Goal: Task Accomplishment & Management: Use online tool/utility

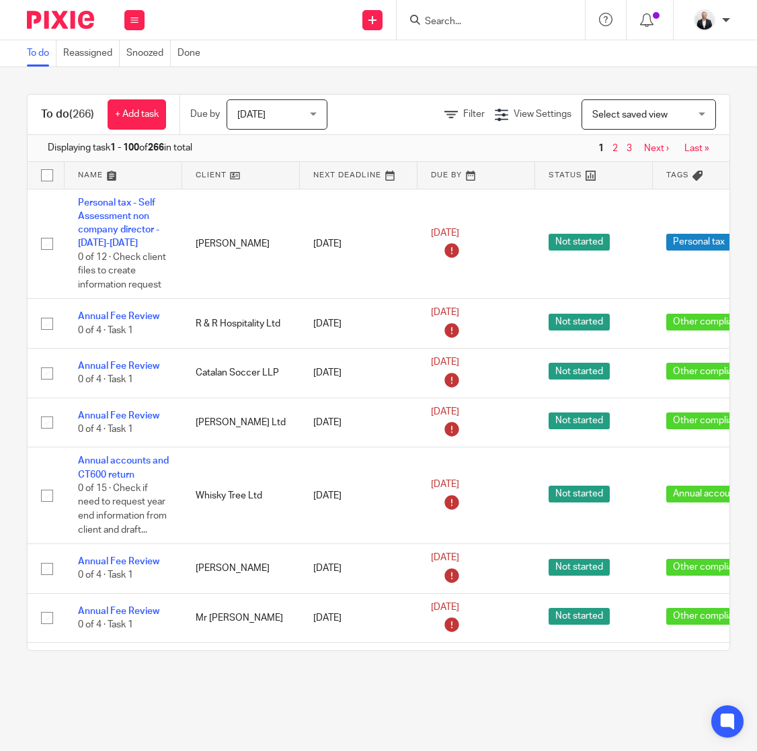
click at [511, 24] on input "Search" at bounding box center [483, 22] width 121 height 12
type input "coumes"
click at [513, 40] on div "Coumes Spring Children's Centre Ltd Henry Thomas William Bryan < henry@ coumes …" at bounding box center [561, 58] width 303 height 52
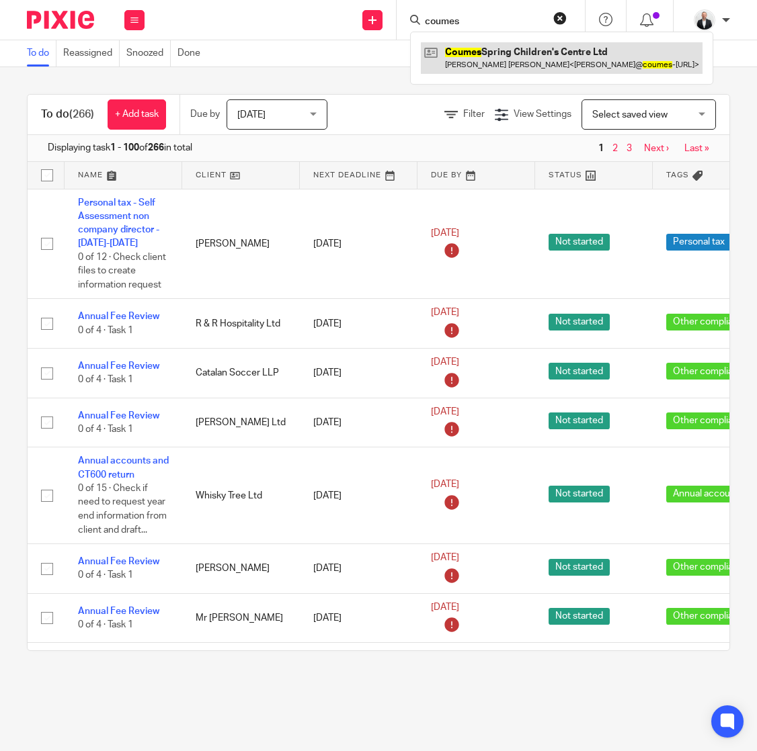
click at [515, 46] on link at bounding box center [562, 57] width 282 height 31
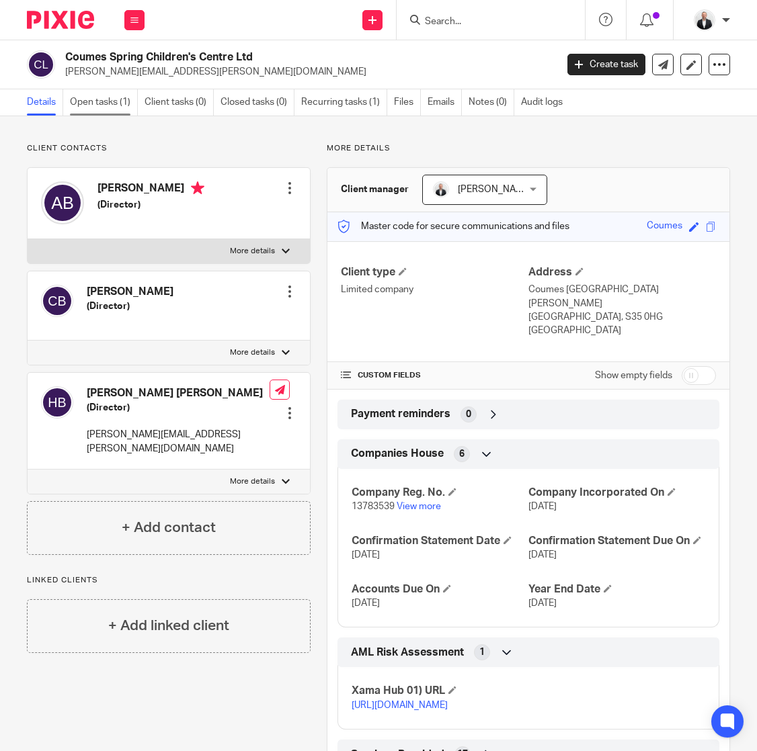
click at [108, 103] on link "Open tasks (1)" at bounding box center [104, 102] width 68 height 26
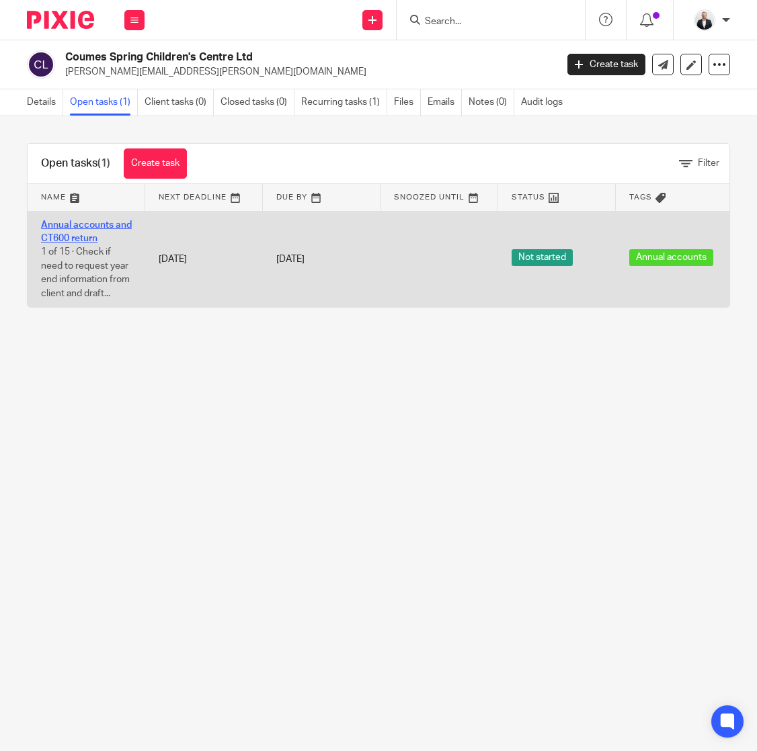
click at [69, 238] on link "Annual accounts and CT600 return" at bounding box center [86, 231] width 91 height 23
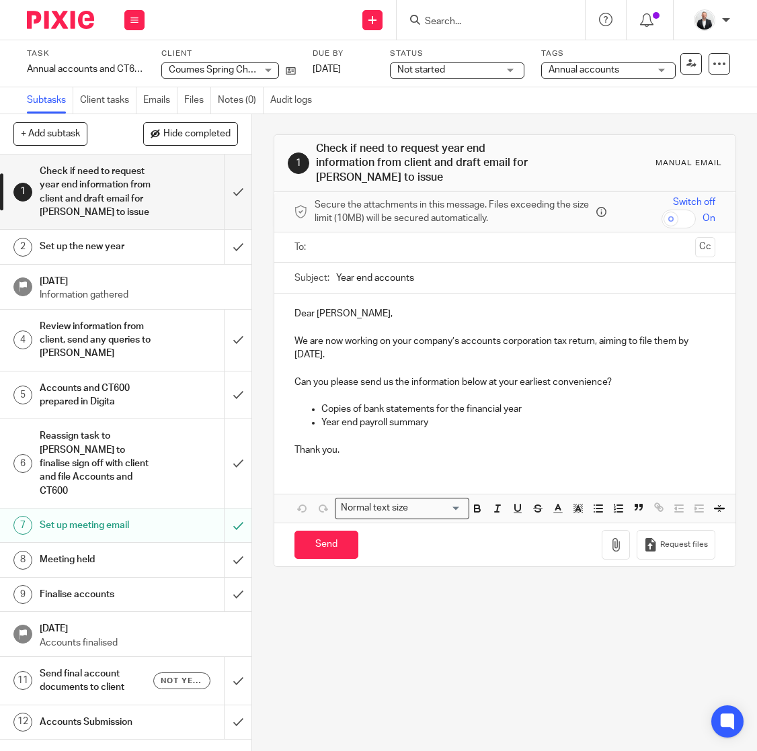
click at [95, 677] on h1 "Send final account documents to client" at bounding box center [97, 681] width 114 height 34
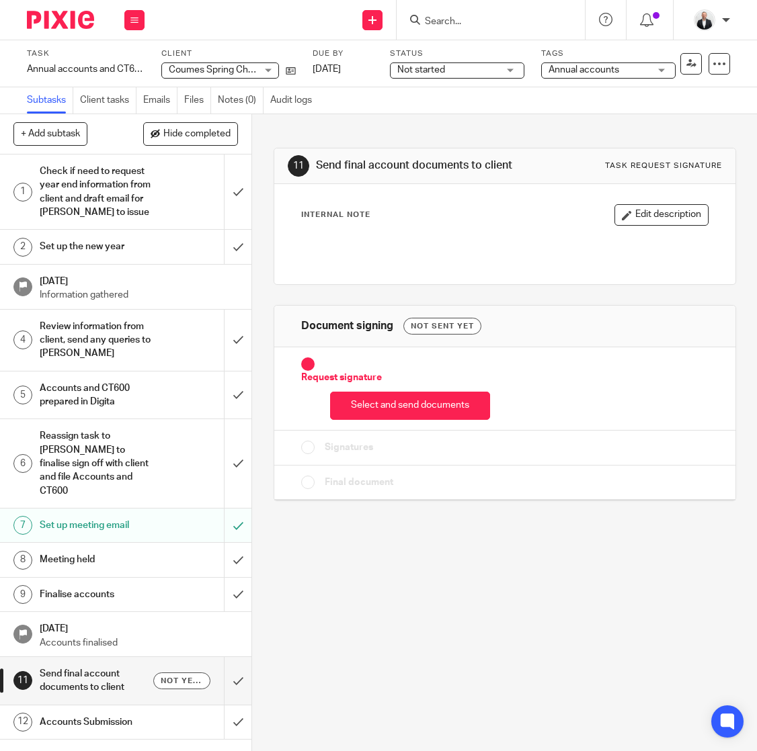
drag, startPoint x: 387, startPoint y: 413, endPoint x: 397, endPoint y: 413, distance: 10.1
click at [387, 413] on button "Select and send documents" at bounding box center [410, 406] width 160 height 29
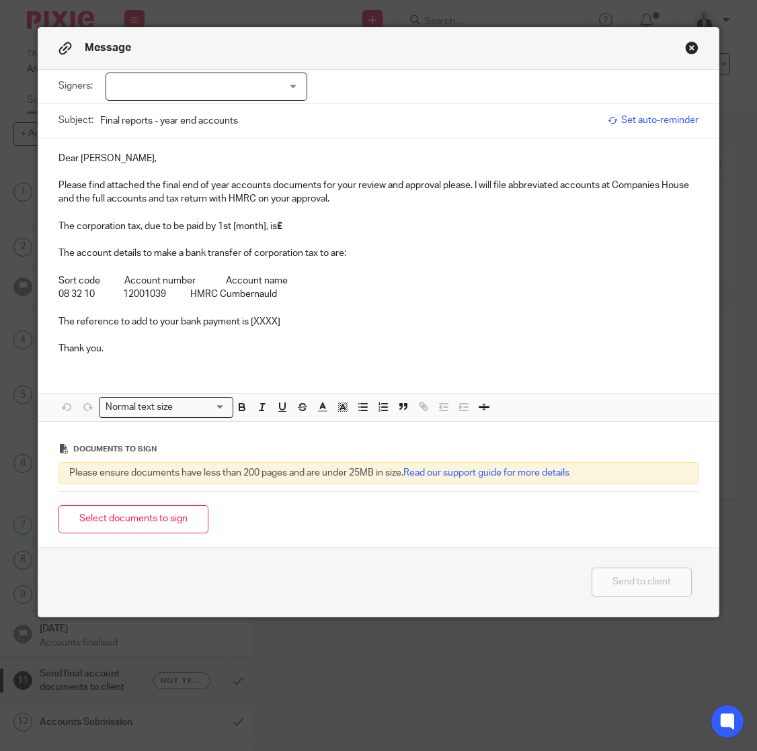
click at [282, 85] on div at bounding box center [206, 87] width 202 height 28
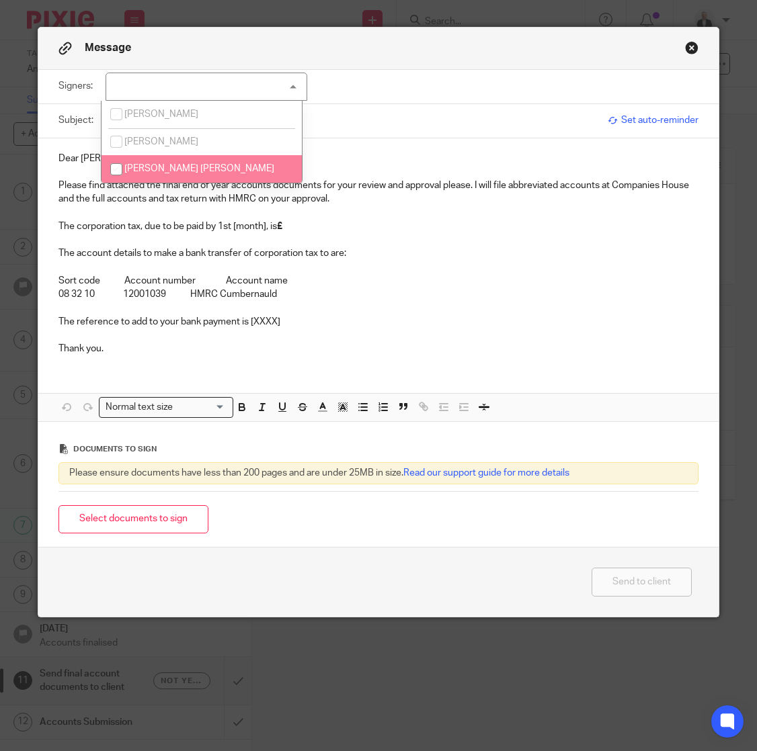
click at [145, 171] on span "[PERSON_NAME] [PERSON_NAME]" at bounding box center [199, 168] width 150 height 9
checkbox input "true"
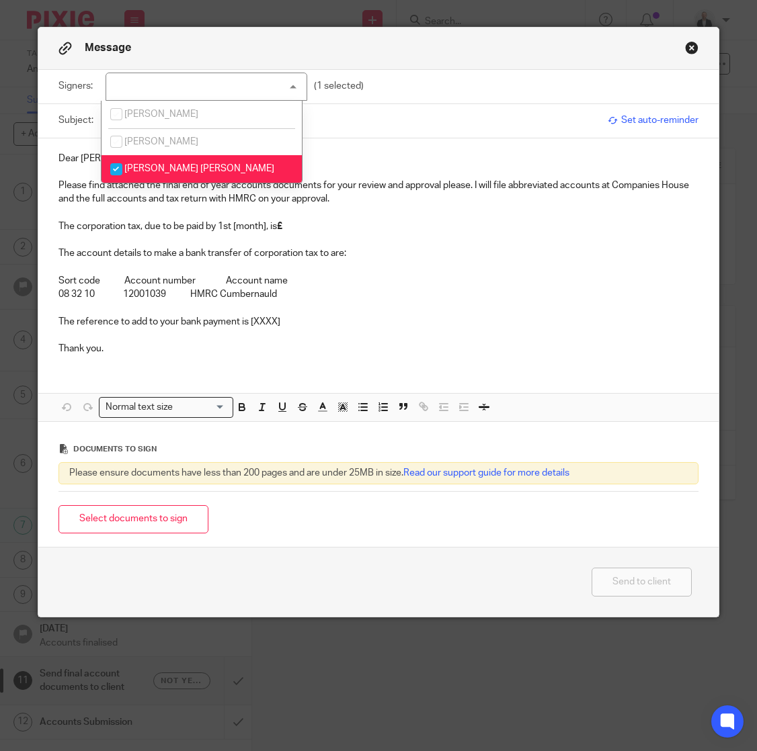
click at [85, 159] on p "Dear [PERSON_NAME]," at bounding box center [377, 158] width 639 height 13
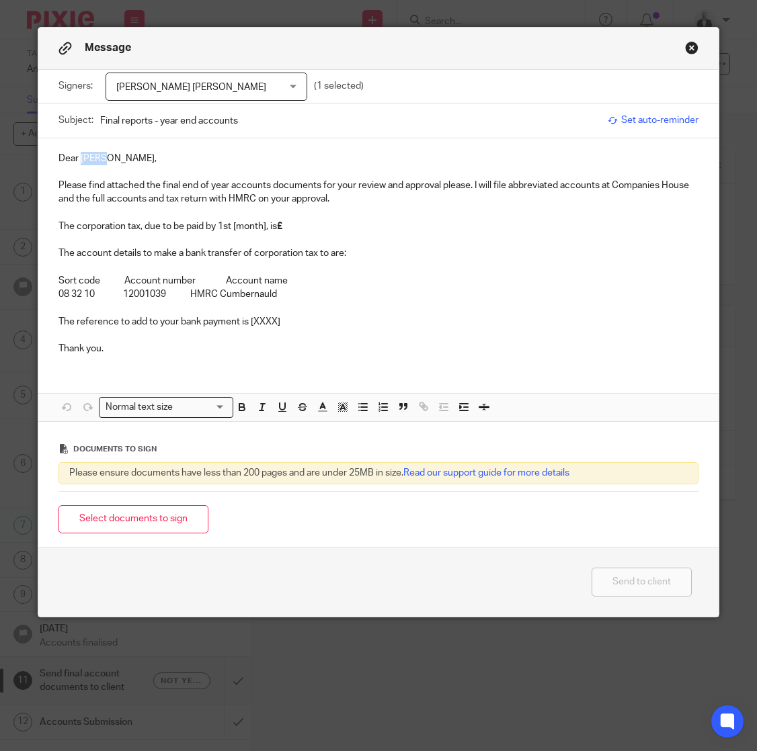
click at [85, 159] on p "Dear [PERSON_NAME]," at bounding box center [377, 158] width 639 height 13
click at [246, 226] on p "The corporation tax, due to be paid by 1st [month], is £" at bounding box center [377, 226] width 639 height 13
click at [377, 222] on p "The corporation tax, due to be paid by [DATE], is £" at bounding box center [377, 226] width 639 height 13
click at [81, 236] on p at bounding box center [377, 239] width 639 height 13
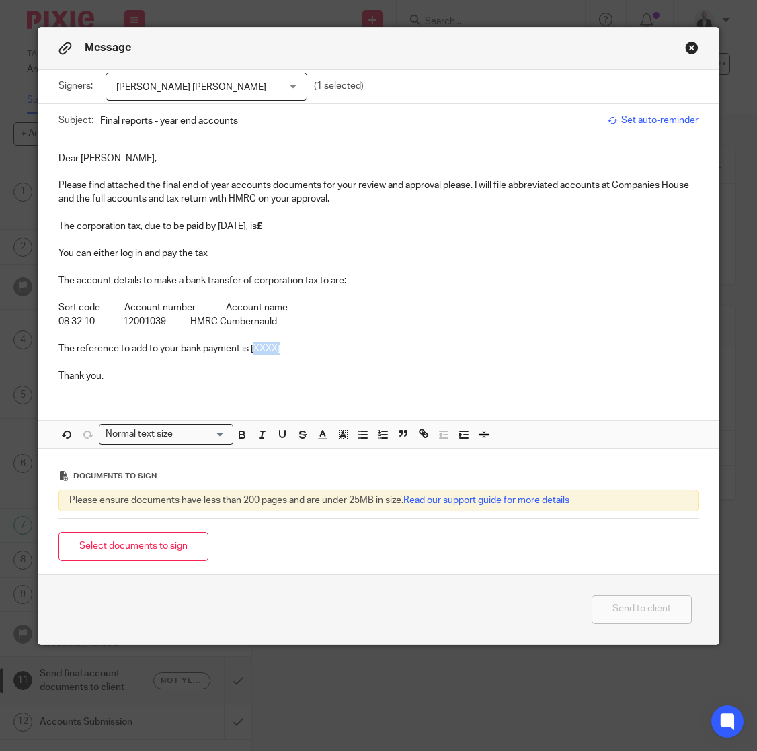
drag, startPoint x: 248, startPoint y: 349, endPoint x: 310, endPoint y: 345, distance: 62.6
click at [310, 345] on p "The reference to add to your bank payment is [XXXX]" at bounding box center [377, 348] width 639 height 13
click at [331, 306] on p "Sort code Account number Account name" at bounding box center [377, 307] width 639 height 13
click at [214, 252] on p "You can either log in and pay the tax" at bounding box center [377, 253] width 639 height 13
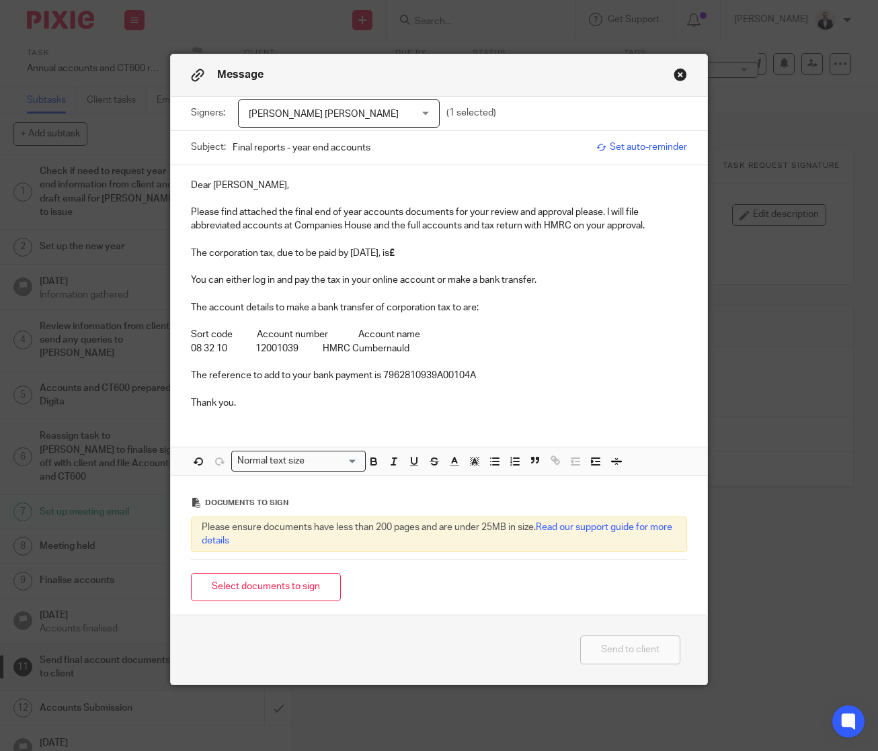
drag, startPoint x: 554, startPoint y: 323, endPoint x: 516, endPoint y: 290, distance: 50.1
click at [554, 323] on p at bounding box center [439, 320] width 496 height 13
click at [478, 256] on p "The corporation tax, due to be paid by [DATE], is £" at bounding box center [439, 253] width 496 height 13
click at [609, 310] on p "The account details to make a bank transfer of corporation tax to are:" at bounding box center [439, 307] width 496 height 13
click at [282, 591] on button "Select documents to sign" at bounding box center [266, 587] width 150 height 29
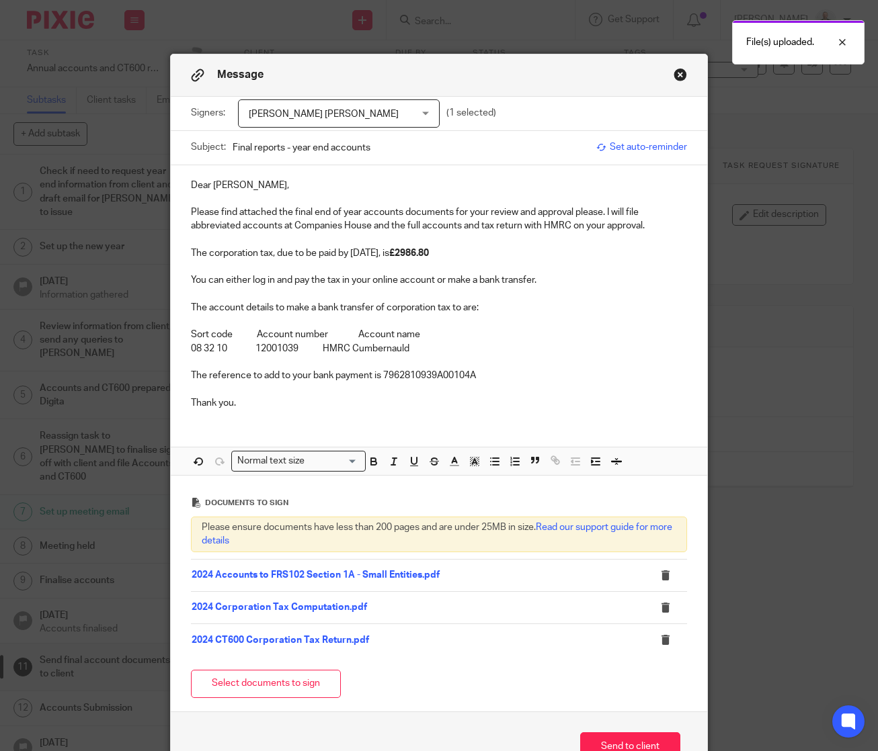
scroll to position [85, 0]
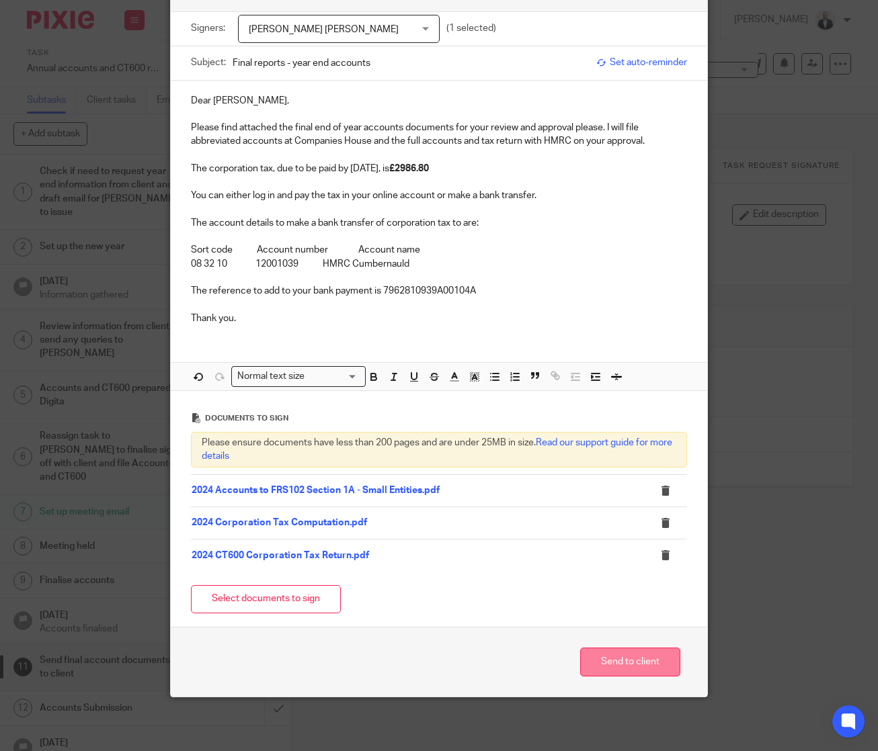
click at [637, 663] on button "Send to client" at bounding box center [630, 662] width 100 height 29
